Goal: Transaction & Acquisition: Purchase product/service

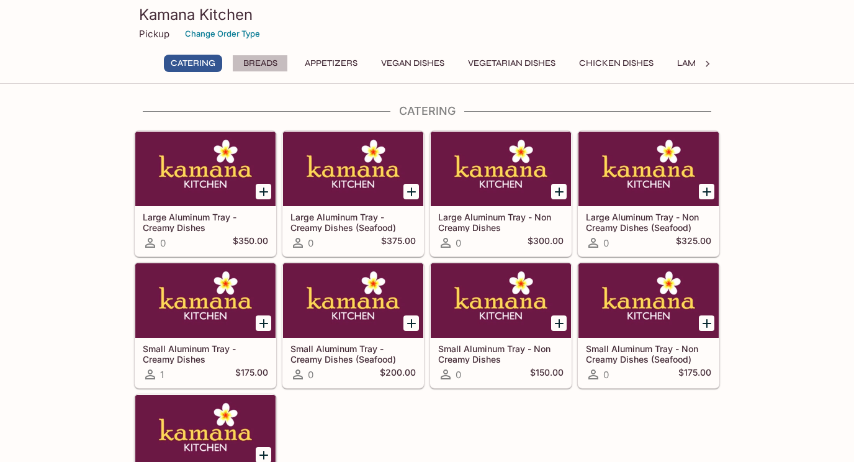
click at [261, 63] on button "Breads" at bounding box center [260, 63] width 56 height 17
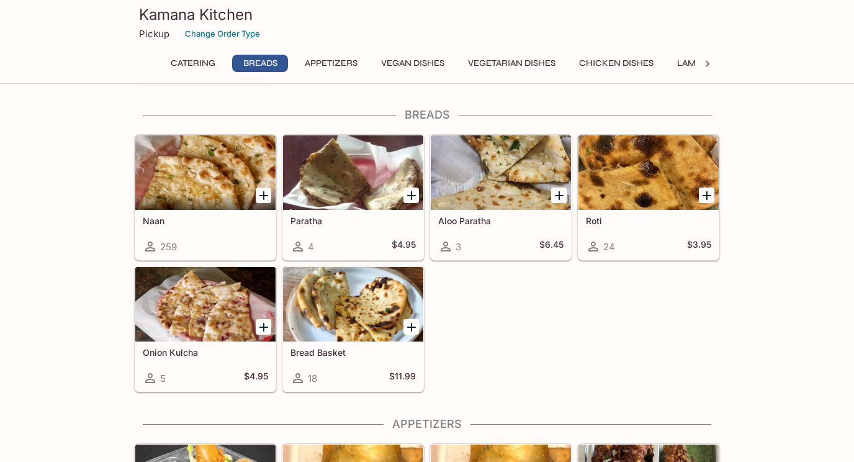
scroll to position [440, 0]
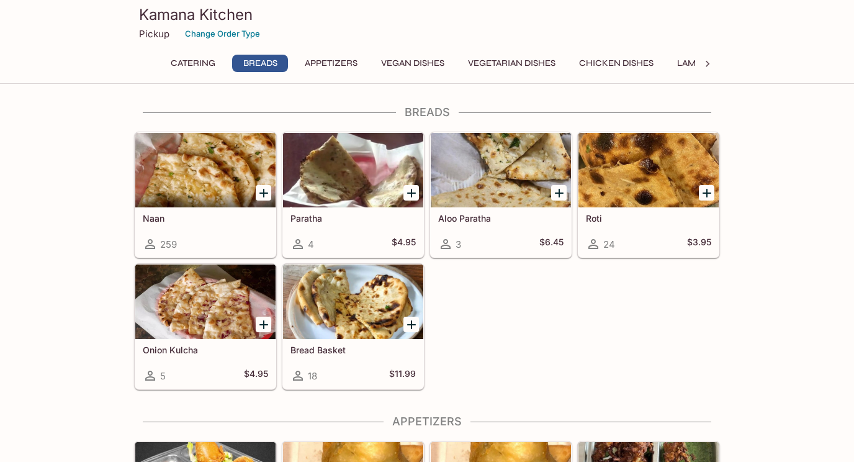
click at [260, 189] on icon "Add Naan" at bounding box center [263, 193] width 15 height 15
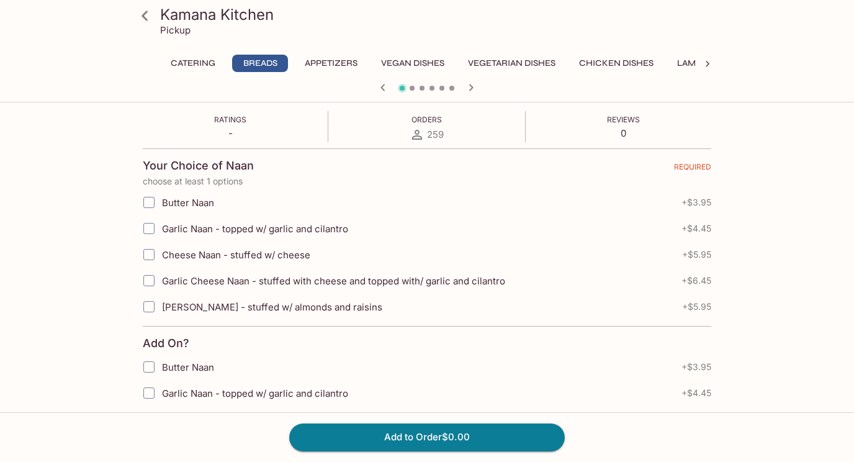
scroll to position [229, 0]
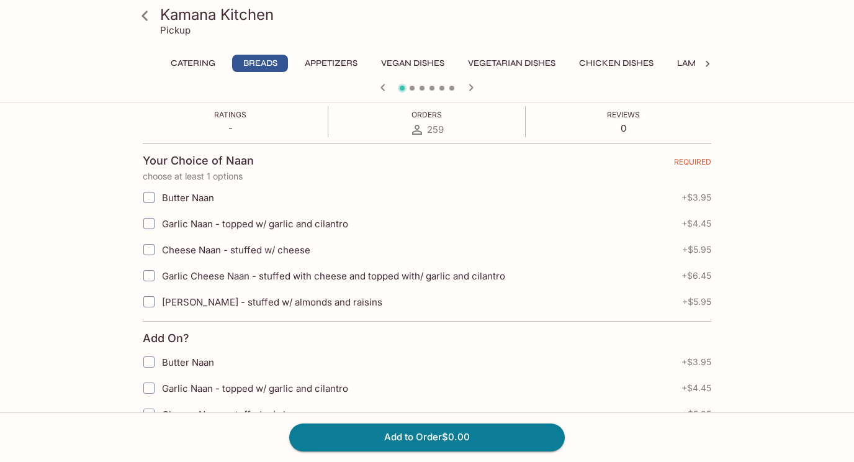
click at [155, 224] on input "Garlic Naan - topped w/ garlic and cilantro" at bounding box center [149, 223] width 25 height 25
checkbox input "true"
click at [449, 433] on button "Add to Order $4.45" at bounding box center [427, 436] width 276 height 27
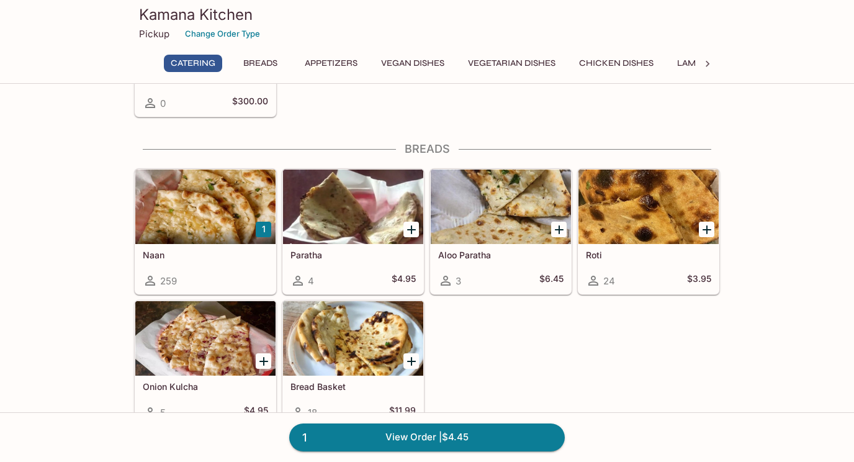
scroll to position [404, 0]
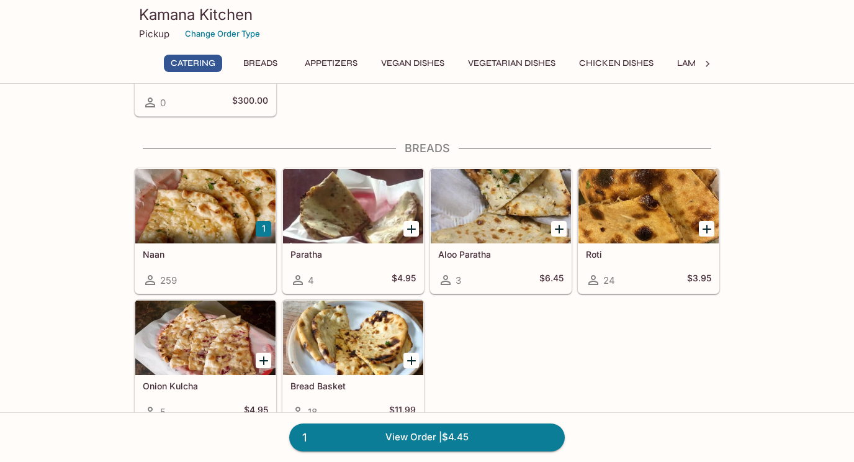
click at [666, 259] on h5 "Roti" at bounding box center [648, 254] width 125 height 11
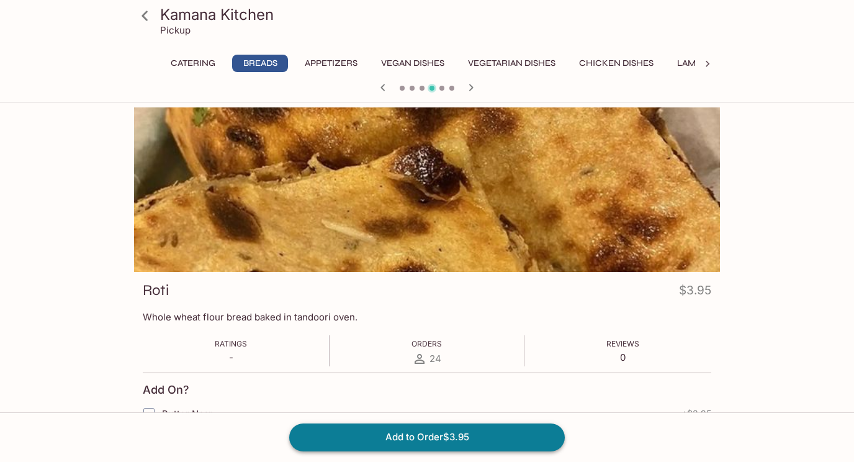
click at [446, 439] on button "Add to Order $3.95" at bounding box center [427, 436] width 276 height 27
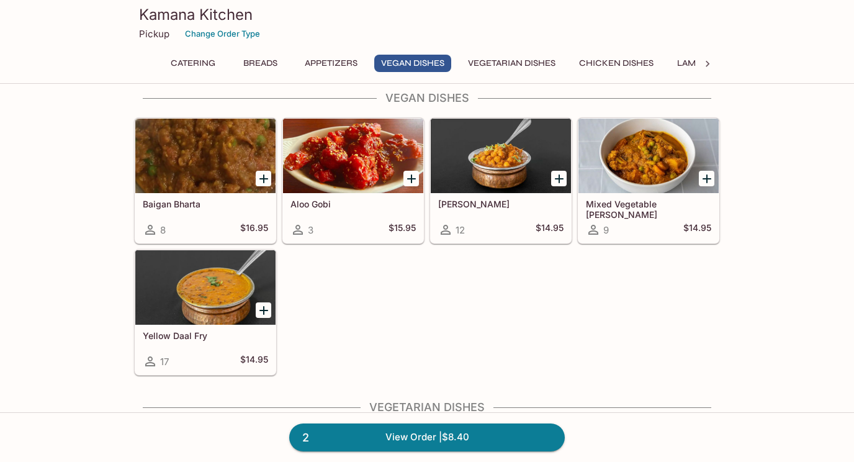
scroll to position [1325, 0]
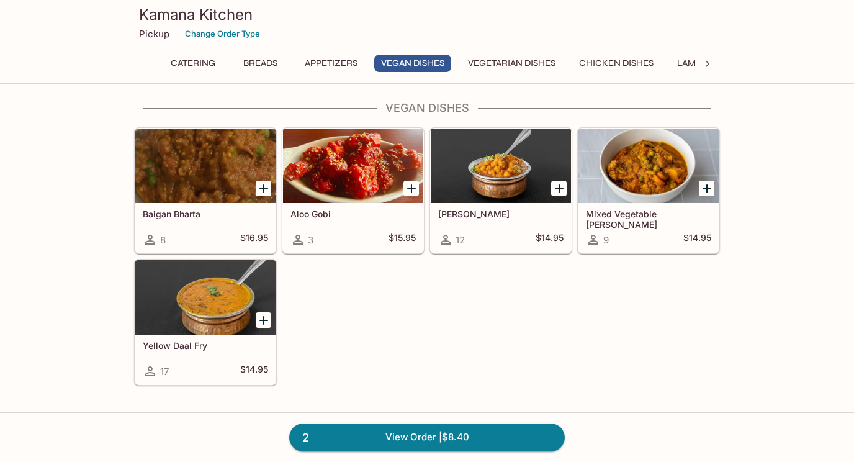
click at [413, 189] on icon "Add Aloo Gobi" at bounding box center [411, 188] width 9 height 9
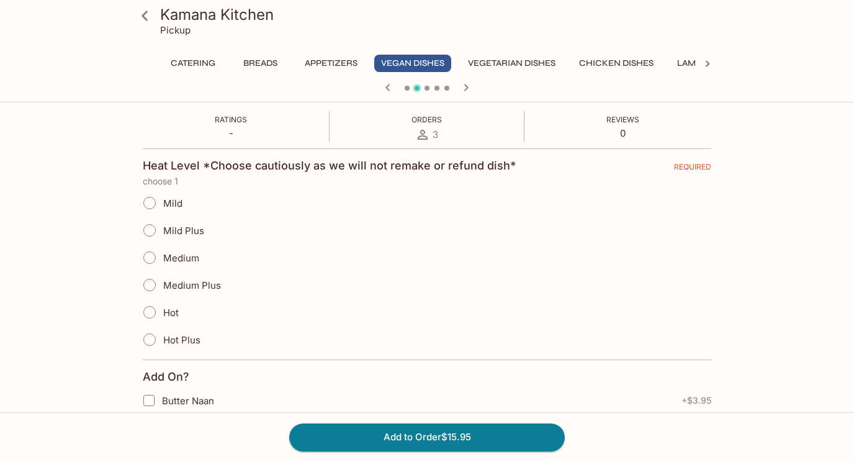
scroll to position [224, 0]
click at [150, 230] on input "Mild Plus" at bounding box center [150, 230] width 26 height 26
radio input "true"
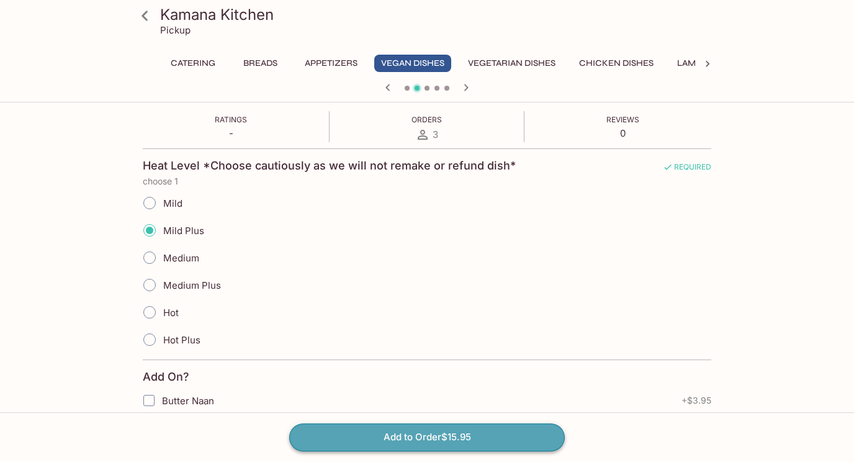
click at [413, 437] on button "Add to Order $15.95" at bounding box center [427, 436] width 276 height 27
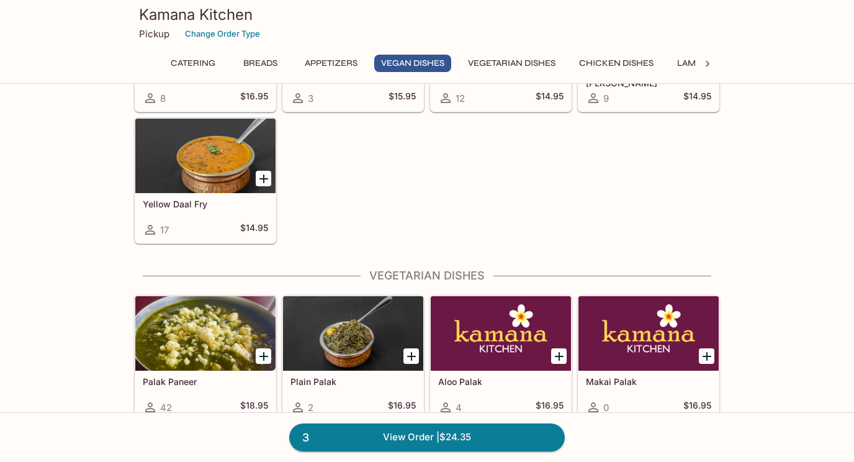
scroll to position [1467, 0]
click at [260, 179] on icon "Add Yellow Daal Fry" at bounding box center [263, 178] width 9 height 9
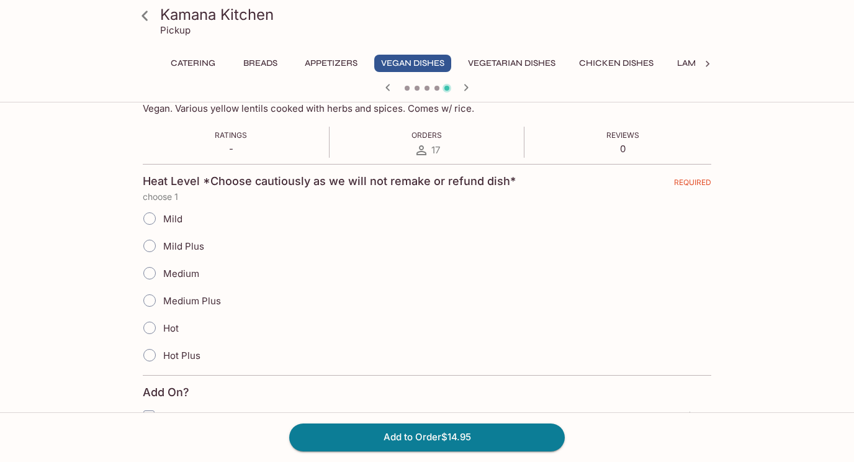
scroll to position [210, 0]
click at [153, 266] on input "Medium" at bounding box center [150, 271] width 26 height 26
radio input "true"
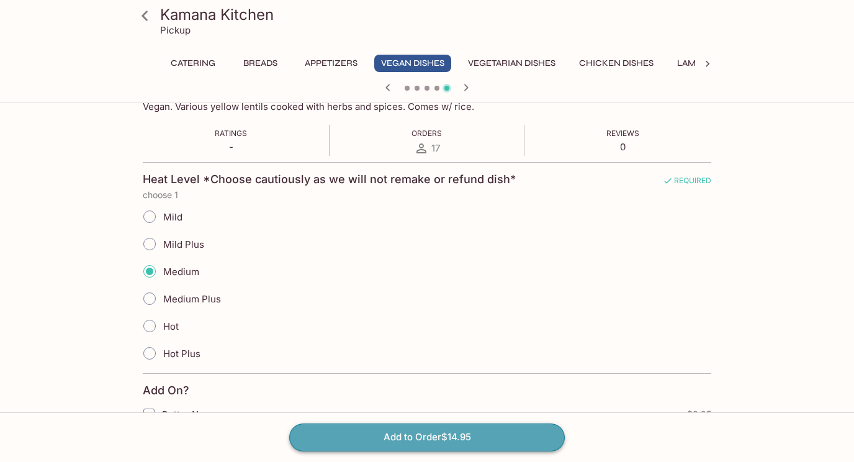
click at [434, 438] on button "Add to Order $14.95" at bounding box center [427, 436] width 276 height 27
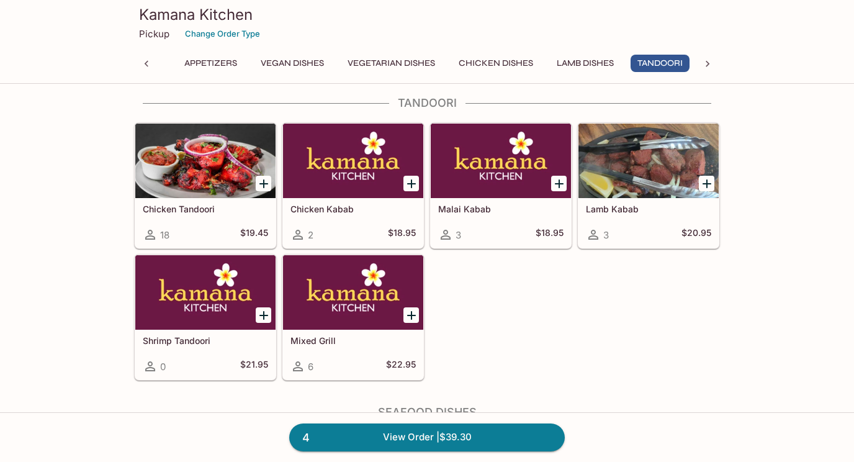
scroll to position [0, 120]
click at [408, 183] on icon "Add Chicken Kabab" at bounding box center [411, 183] width 15 height 15
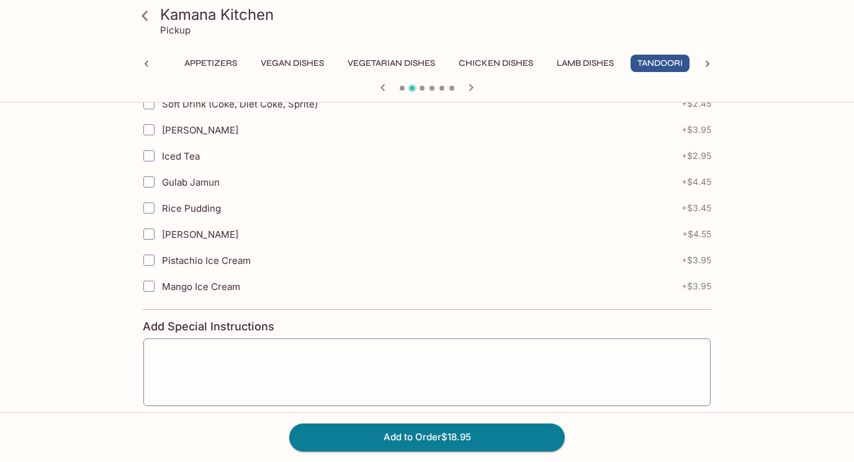
scroll to position [548, 0]
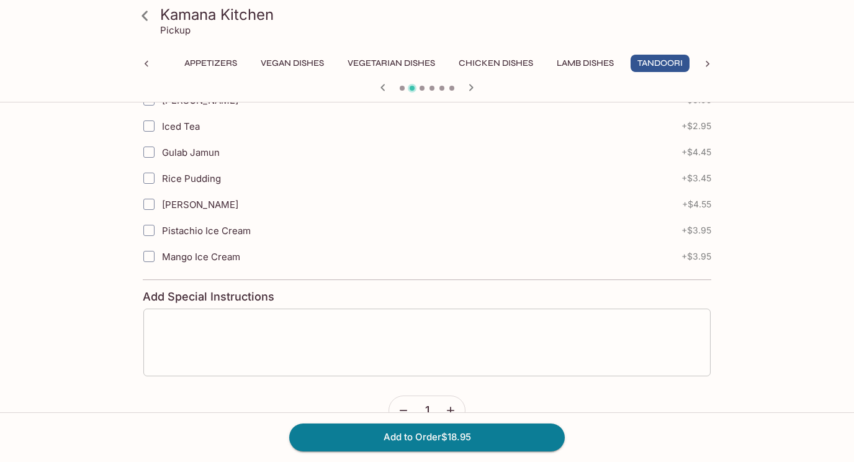
click at [193, 326] on textarea at bounding box center [427, 341] width 550 height 47
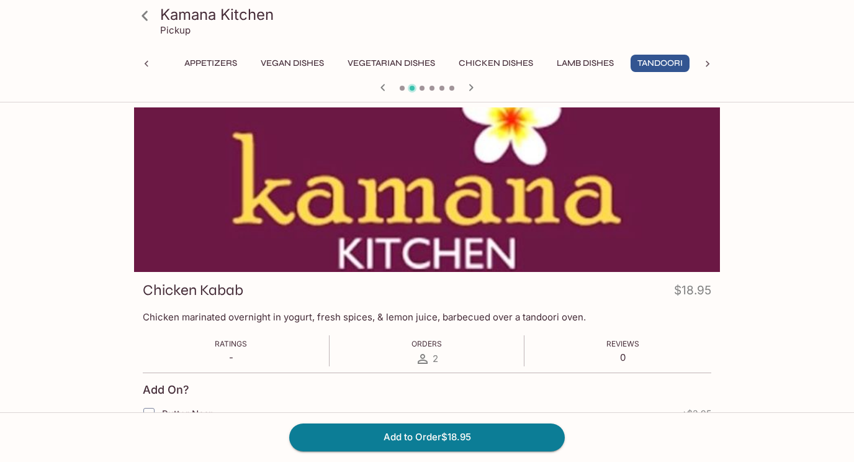
scroll to position [0, 0]
type textarea "Medium Spiced"
click at [445, 433] on button "Add to Order $18.95" at bounding box center [427, 436] width 276 height 27
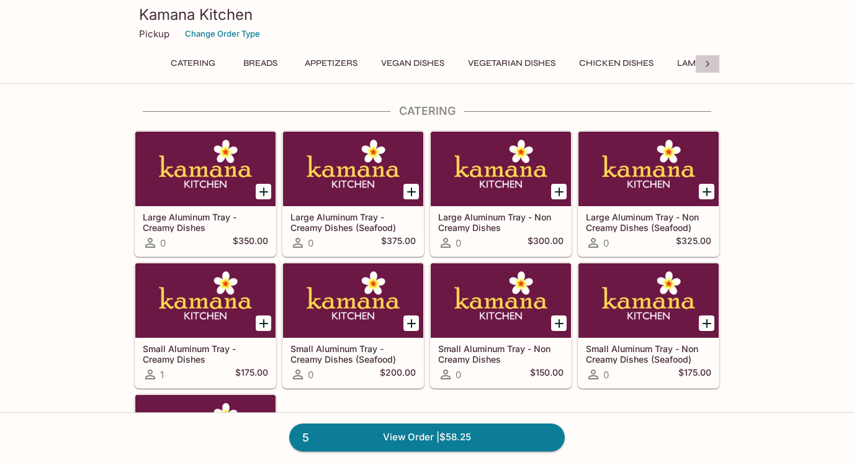
click at [710, 65] on icon at bounding box center [707, 64] width 12 height 12
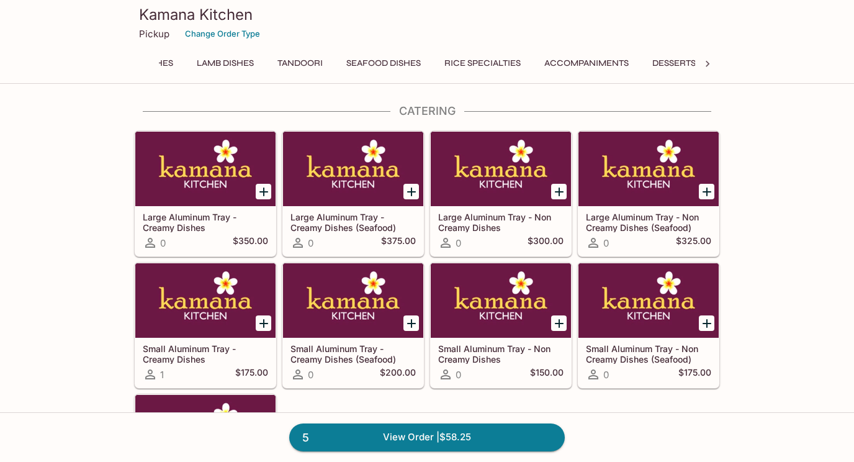
scroll to position [0, 515]
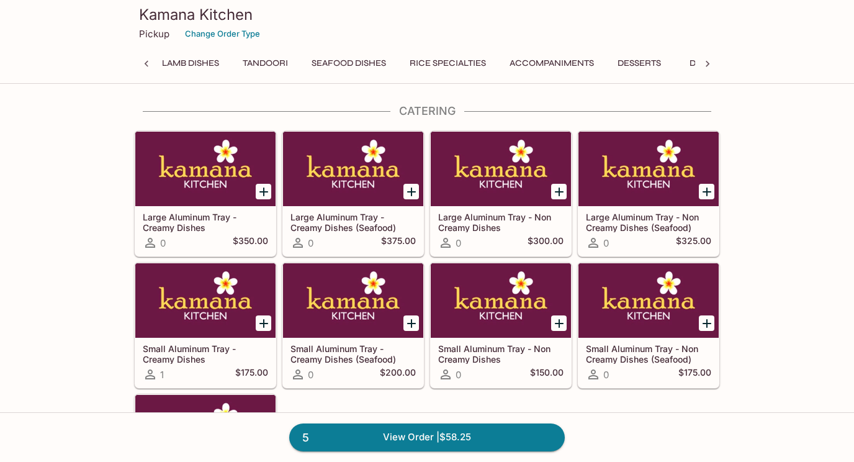
click at [270, 61] on button "Tandoori" at bounding box center [265, 63] width 59 height 17
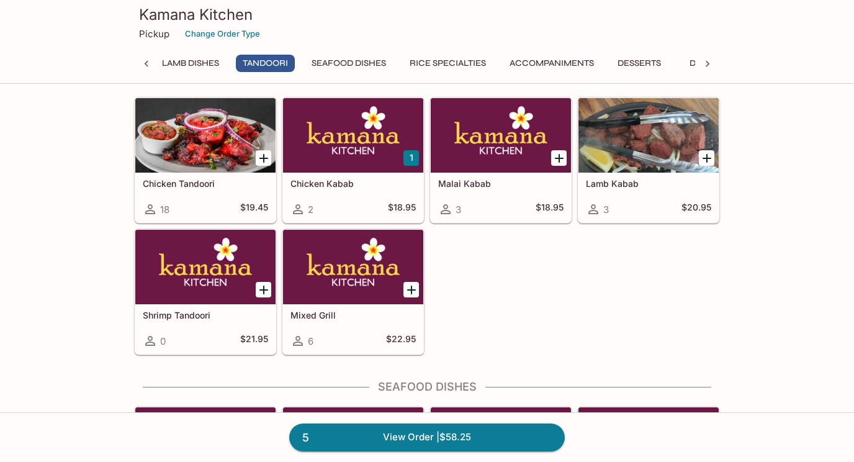
scroll to position [2856, 0]
click at [373, 63] on button "Seafood Dishes" at bounding box center [349, 63] width 88 height 17
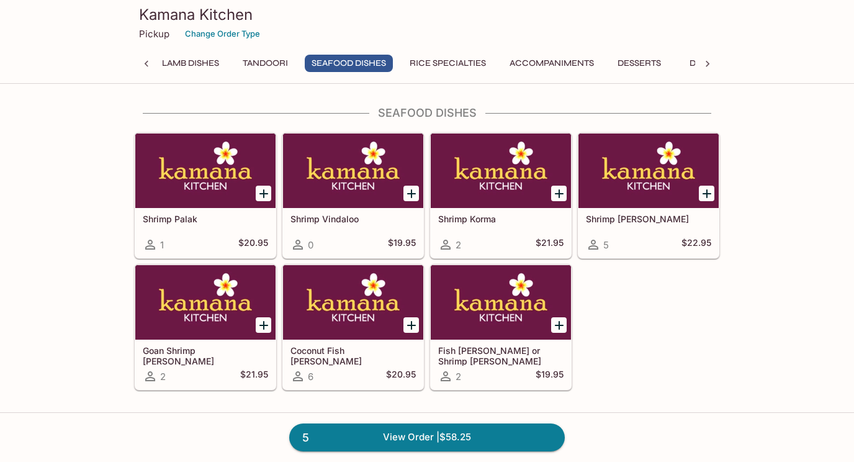
scroll to position [3130, 0]
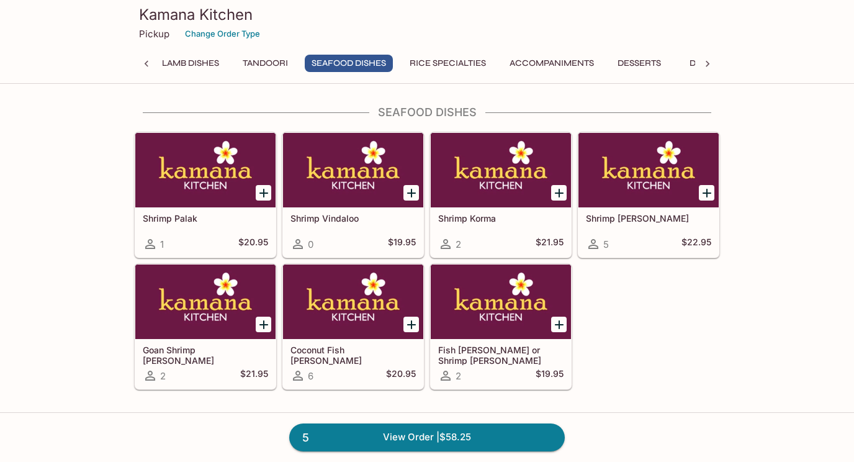
click at [483, 63] on button "Rice Specialties" at bounding box center [448, 63] width 90 height 17
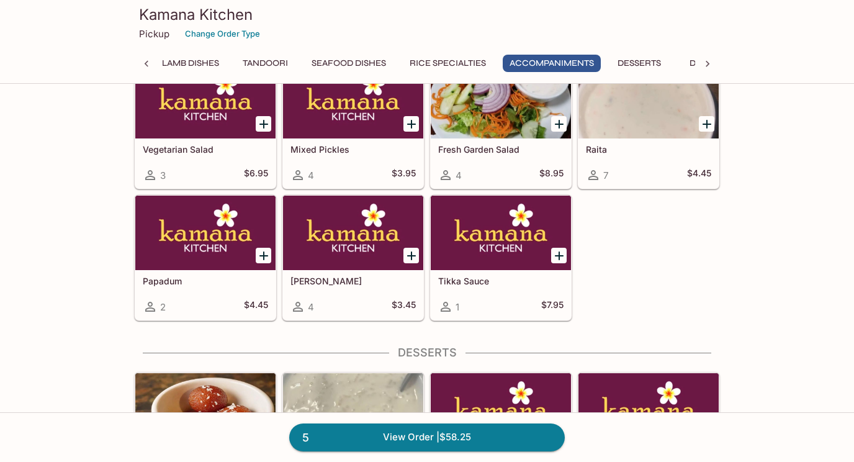
scroll to position [3679, 0]
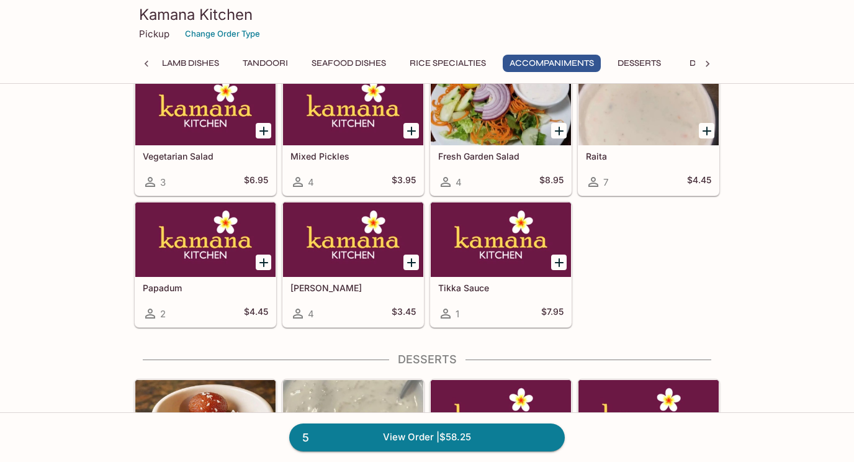
click at [409, 134] on icon "Add Mixed Pickles" at bounding box center [411, 131] width 15 height 15
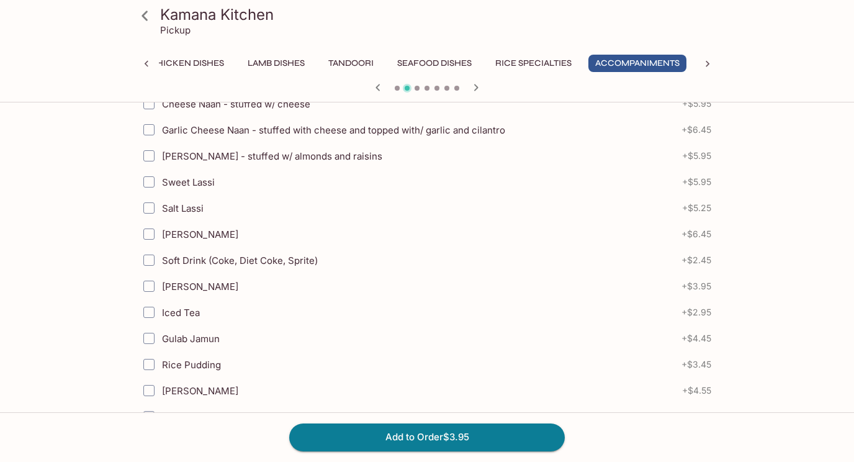
scroll to position [365, 0]
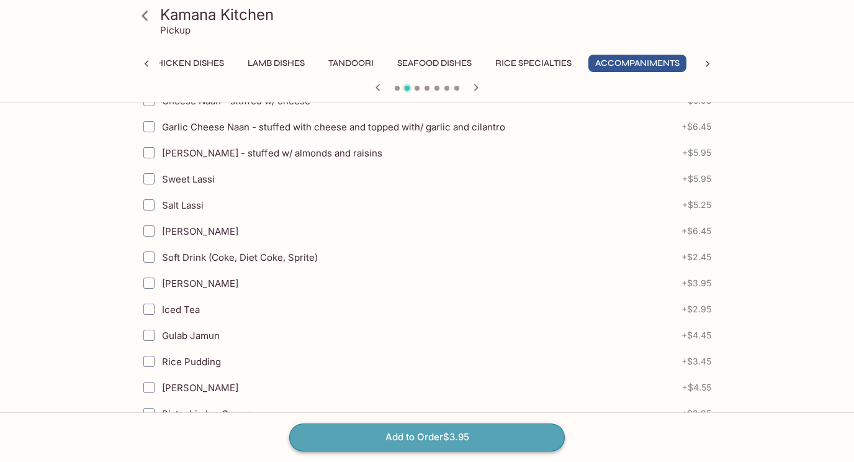
click at [430, 436] on button "Add to Order $3.95" at bounding box center [427, 436] width 276 height 27
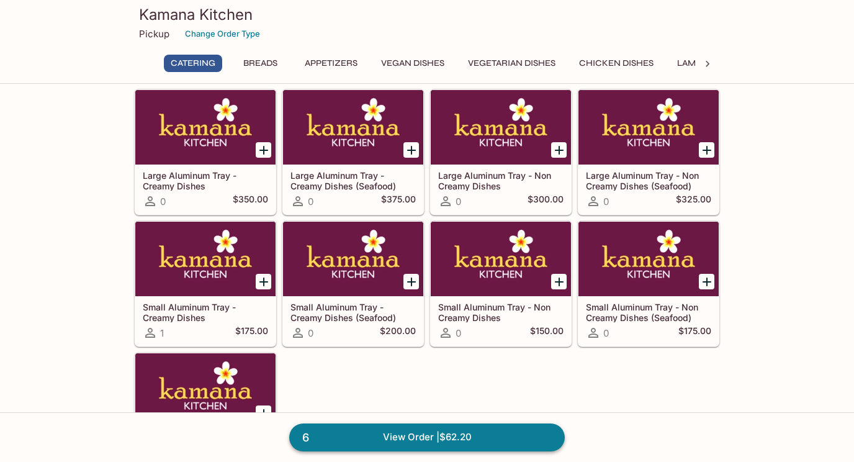
scroll to position [42, 0]
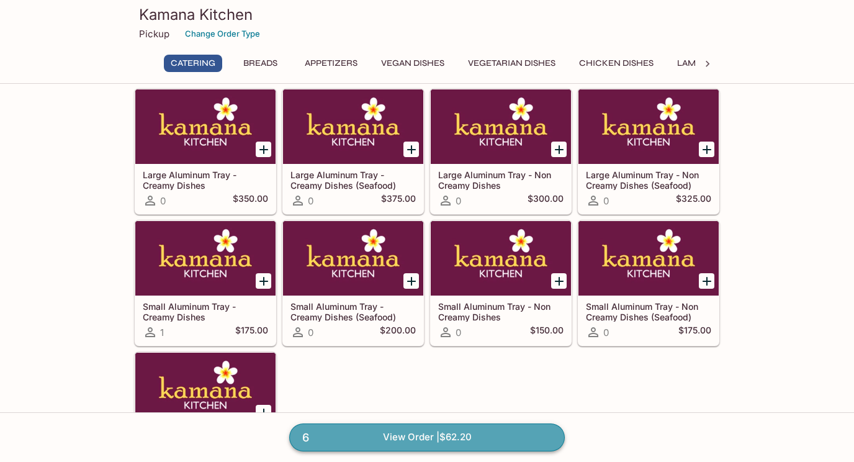
click at [408, 438] on link "6 View Order | $62.20" at bounding box center [427, 436] width 276 height 27
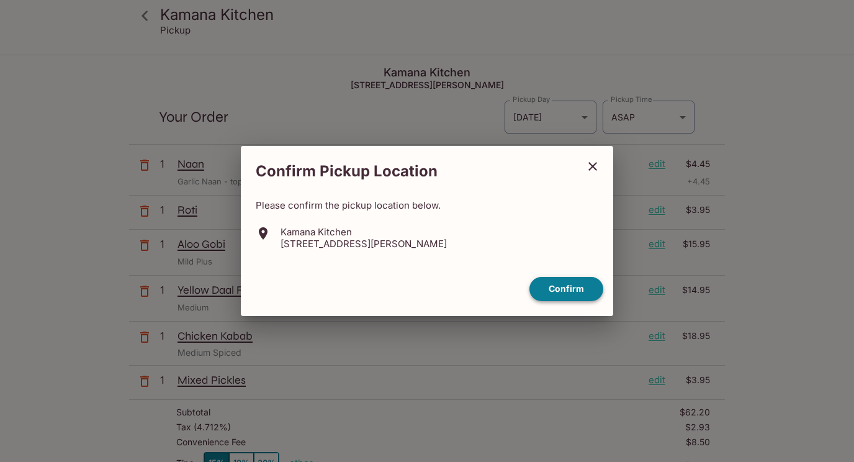
click at [565, 292] on button "Confirm" at bounding box center [567, 289] width 74 height 24
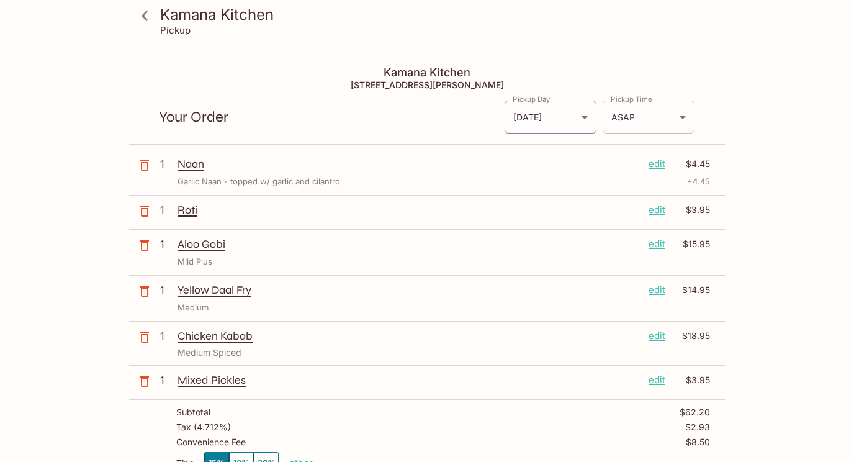
click at [682, 117] on body "Kamana Kitchen Pickup Kamana Kitchen [STREET_ADDRESS][PERSON_NAME] Your Order P…" at bounding box center [427, 287] width 854 height 462
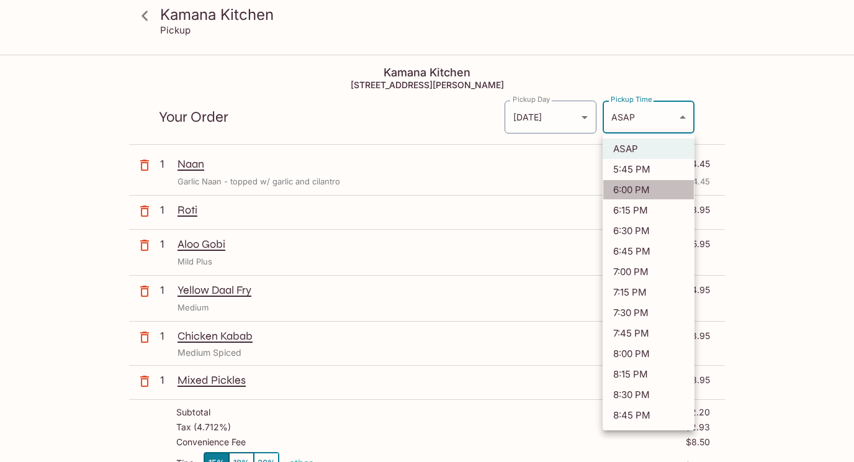
click at [661, 191] on li "6:00 PM" at bounding box center [649, 189] width 92 height 20
type input "[DATE]T04:00:29.000000Z"
